Goal: Transaction & Acquisition: Purchase product/service

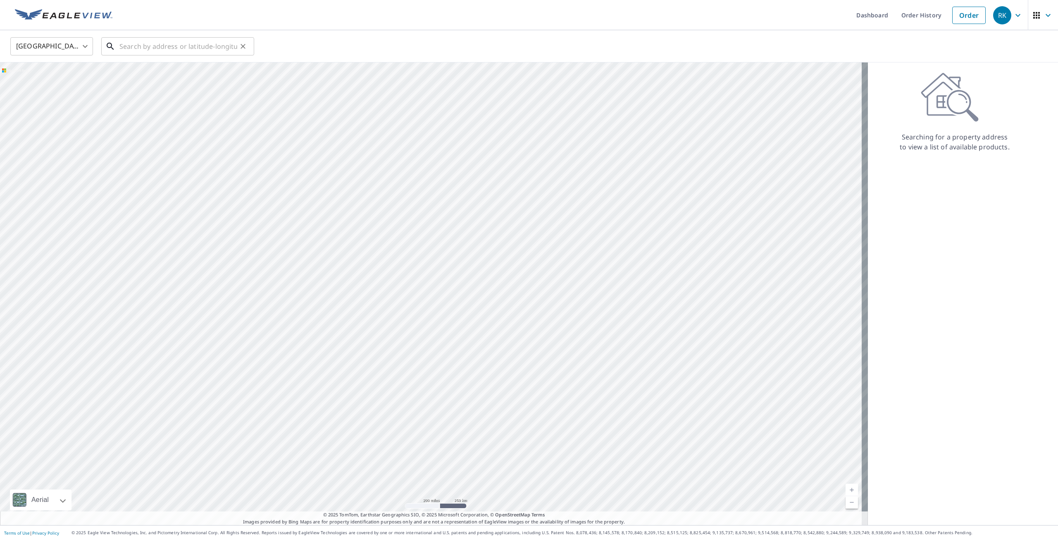
click at [196, 49] on input "text" at bounding box center [178, 46] width 118 height 23
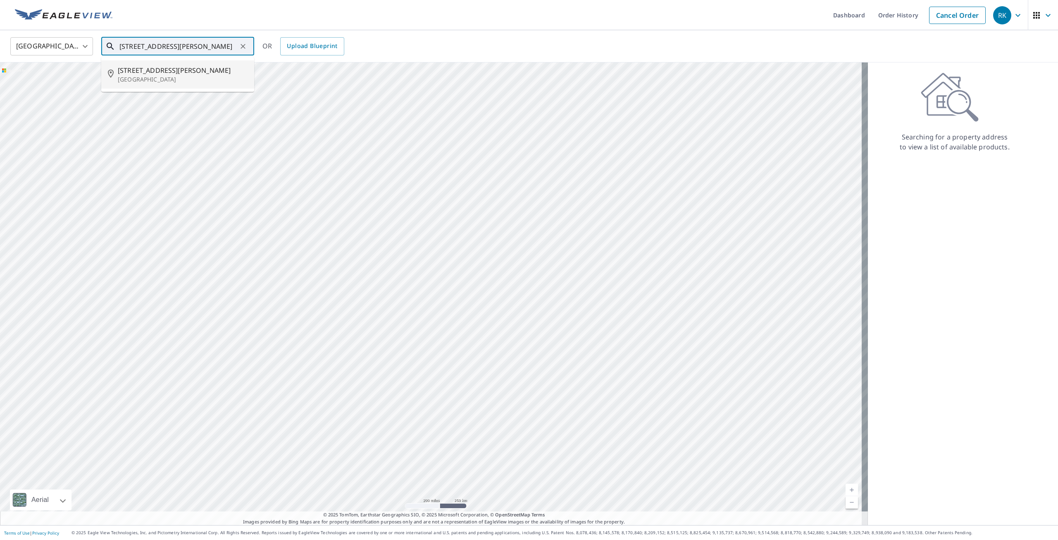
click at [181, 72] on span "[STREET_ADDRESS][PERSON_NAME]" at bounding box center [183, 70] width 130 height 10
type input "[STREET_ADDRESS][PERSON_NAME]"
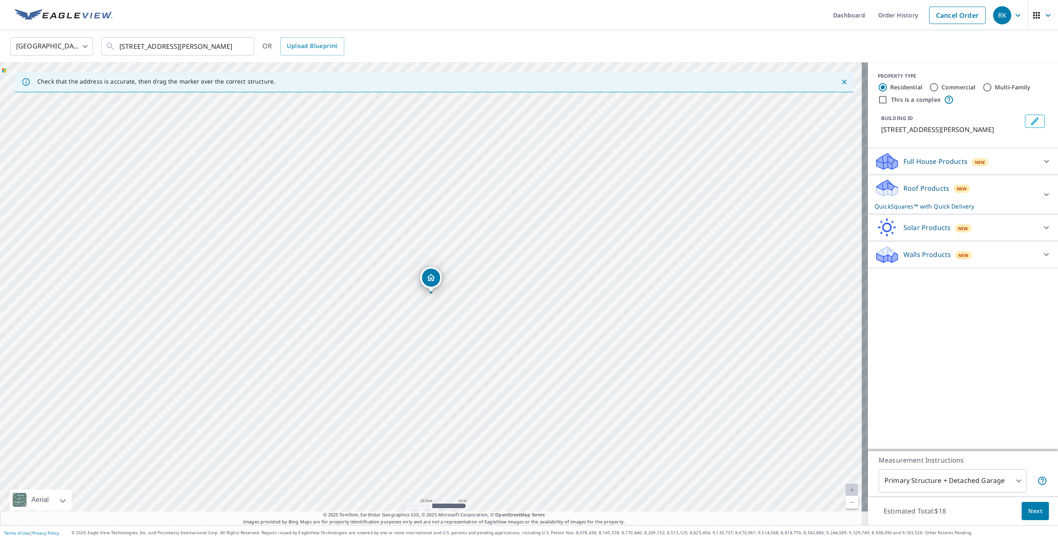
click at [913, 184] on p "Roof Products" at bounding box center [927, 188] width 46 height 10
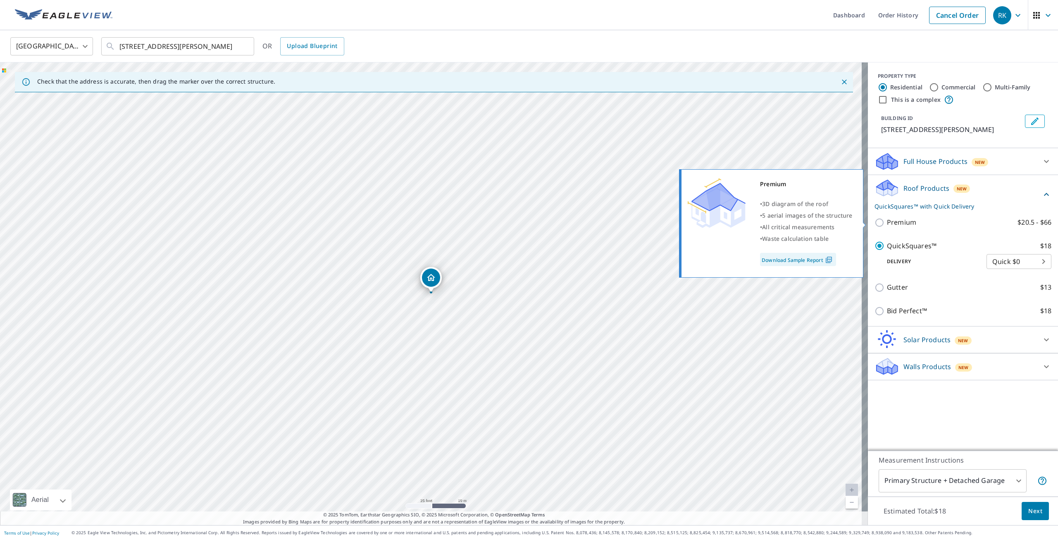
click at [898, 225] on p "Premium" at bounding box center [901, 222] width 29 height 10
click at [887, 225] on input "Premium $20.5 - $66" at bounding box center [881, 222] width 12 height 10
checkbox input "true"
checkbox input "false"
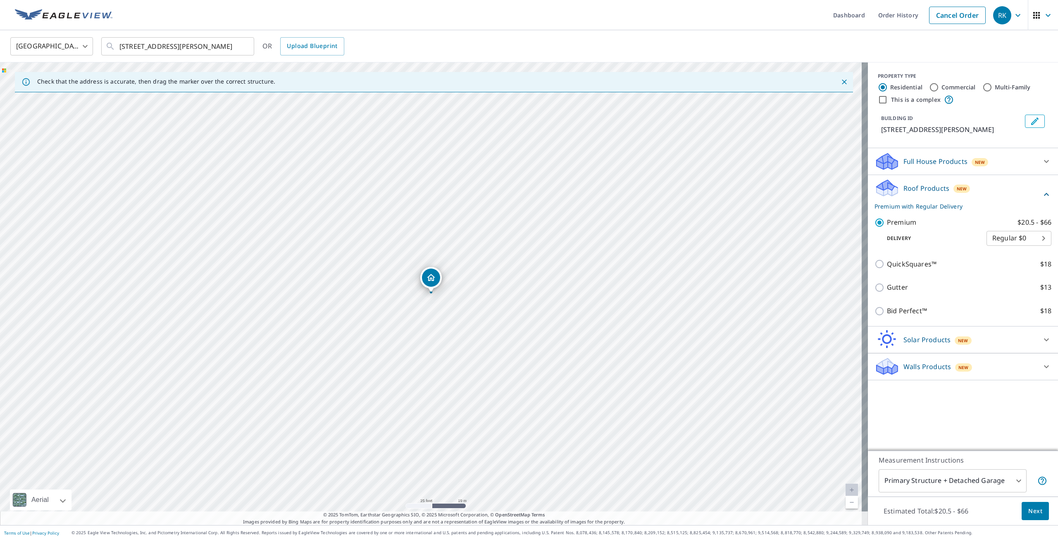
click at [1022, 509] on button "Next" at bounding box center [1035, 510] width 27 height 19
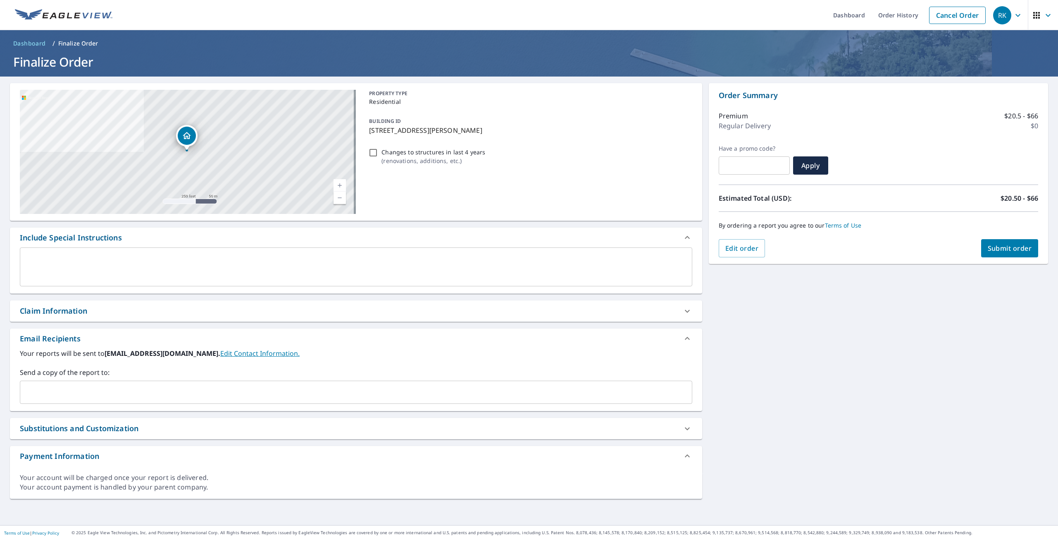
click at [119, 399] on input "text" at bounding box center [350, 392] width 653 height 16
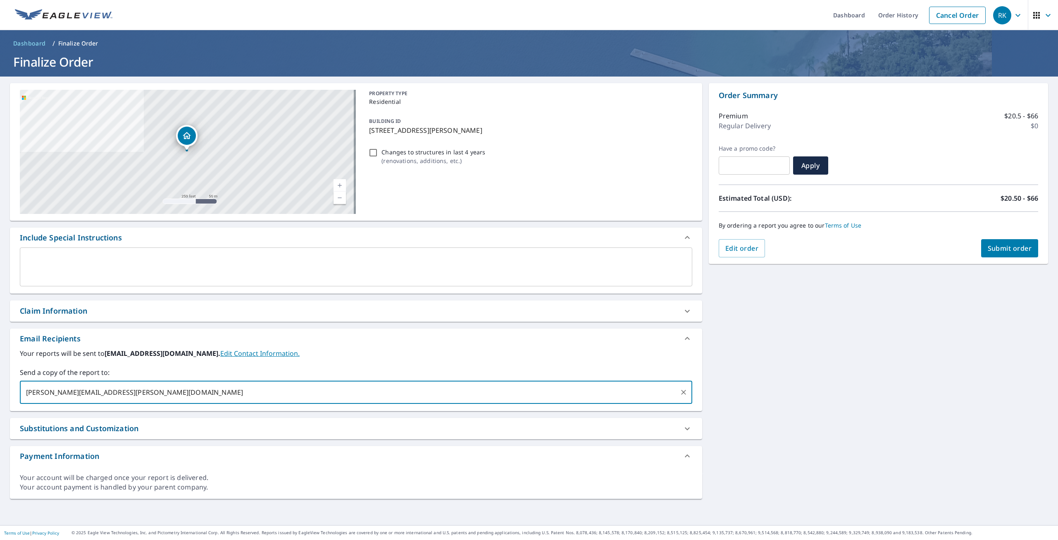
type input "[PERSON_NAME][EMAIL_ADDRESS][PERSON_NAME][DOMAIN_NAME]"
click at [893, 350] on div "[STREET_ADDRESS][PERSON_NAME] Aerial Road A standard road map Aerial A detailed…" at bounding box center [529, 300] width 1058 height 448
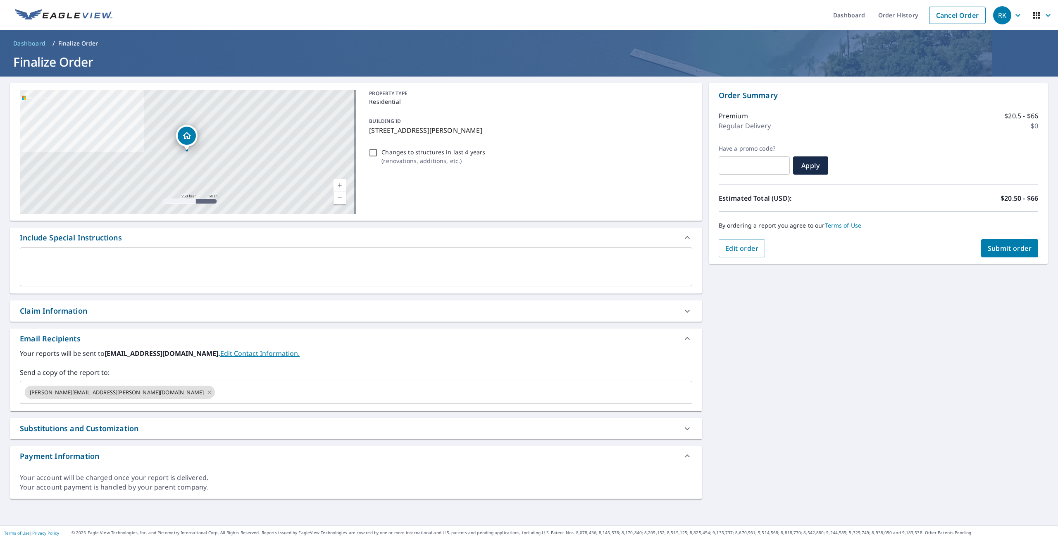
click at [1007, 241] on button "Submit order" at bounding box center [1009, 248] width 57 height 18
checkbox input "true"
